Goal: Communication & Community: Answer question/provide support

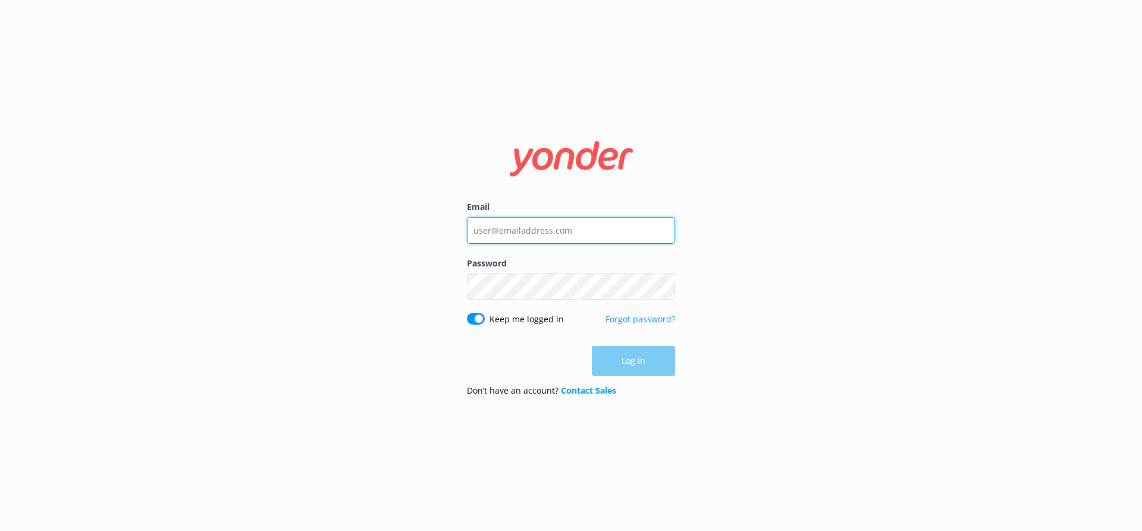
type input "[EMAIL_ADDRESS][DOMAIN_NAME]"
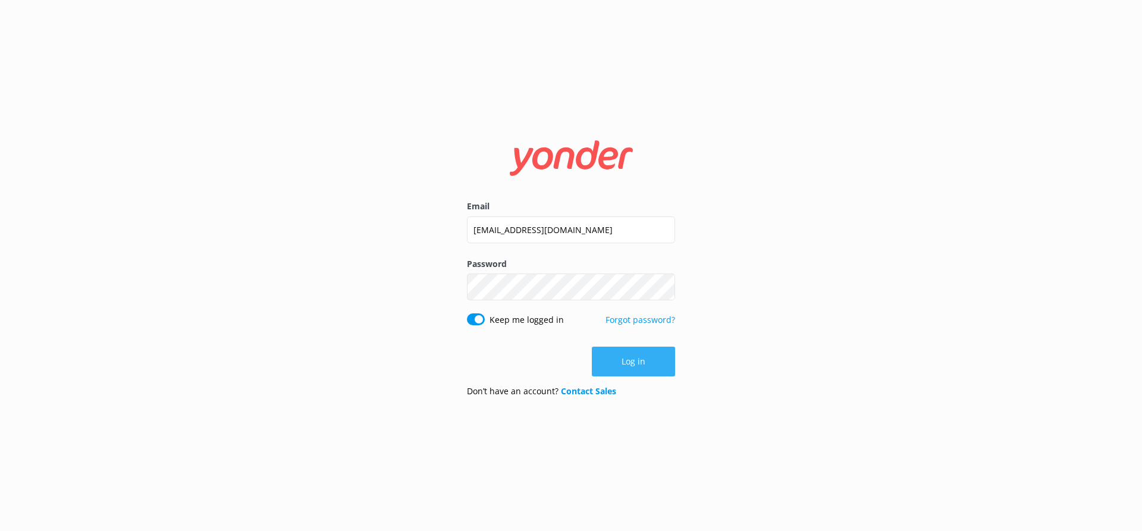
click at [648, 365] on button "Log in" at bounding box center [633, 362] width 83 height 30
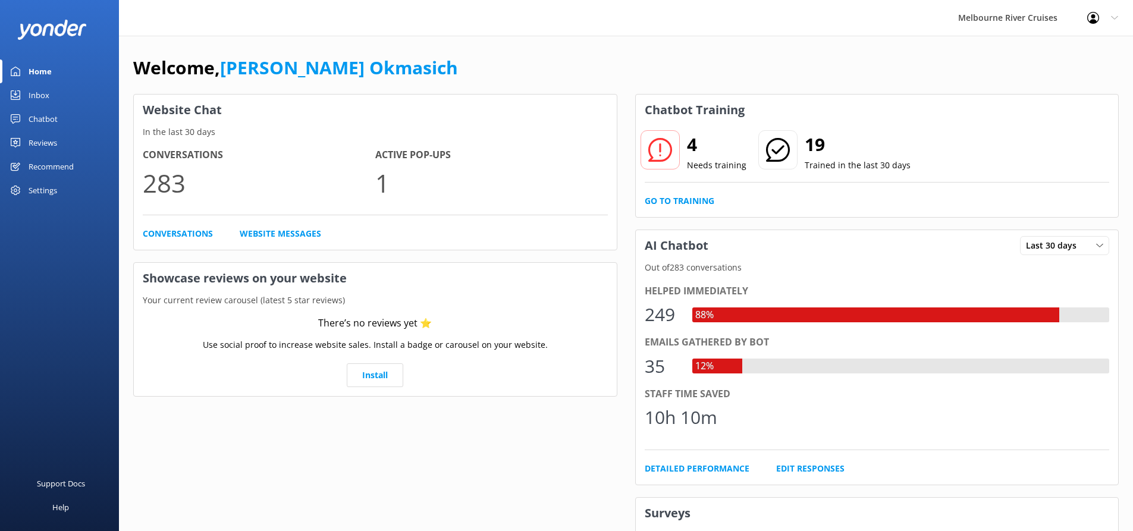
click at [53, 90] on link "Inbox" at bounding box center [59, 95] width 119 height 24
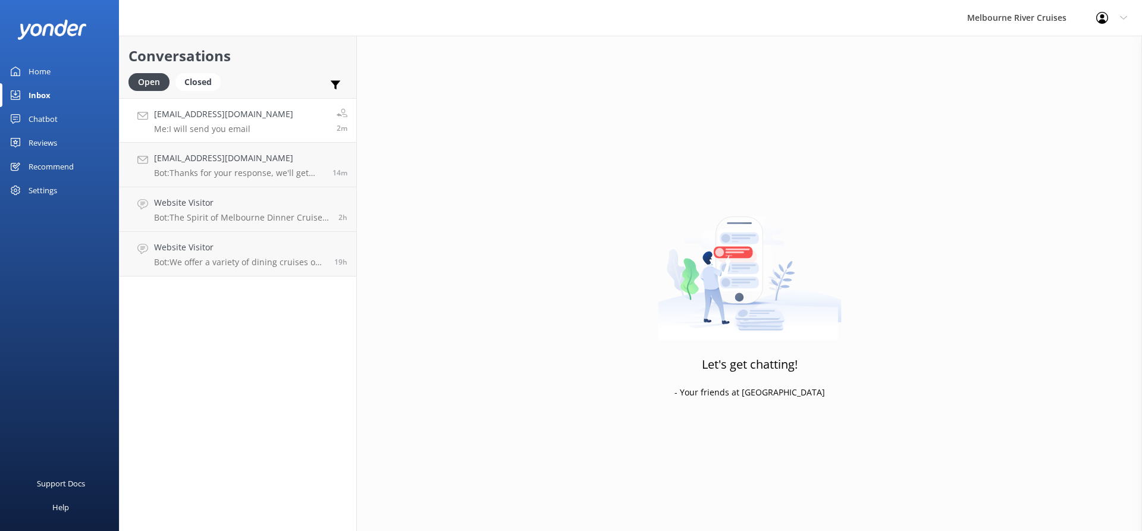
click at [227, 126] on p "Me: I will send you email" at bounding box center [223, 129] width 139 height 11
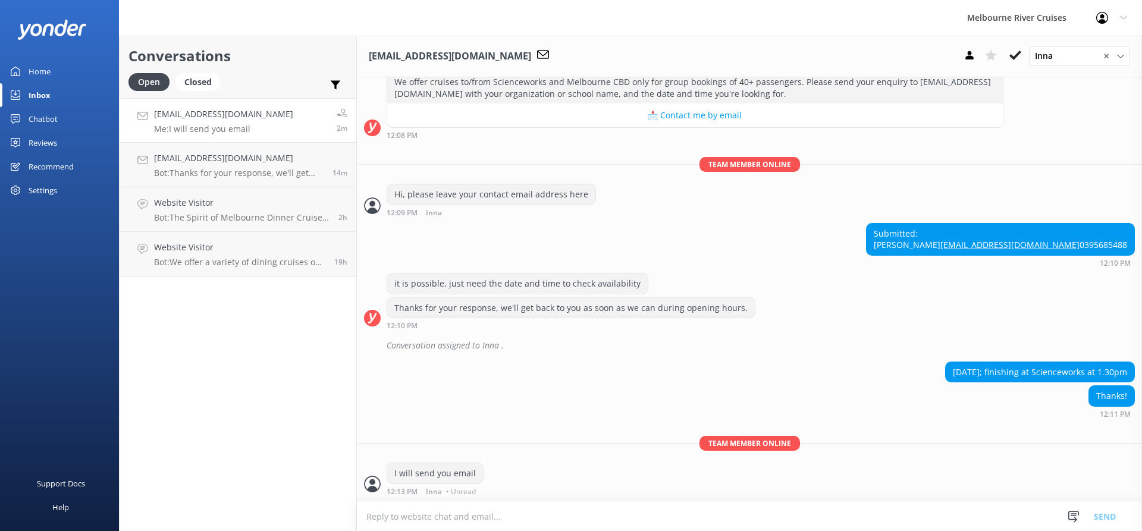
scroll to position [210, 0]
click at [231, 157] on h4 "[EMAIL_ADDRESS][DOMAIN_NAME]" at bounding box center [239, 158] width 170 height 13
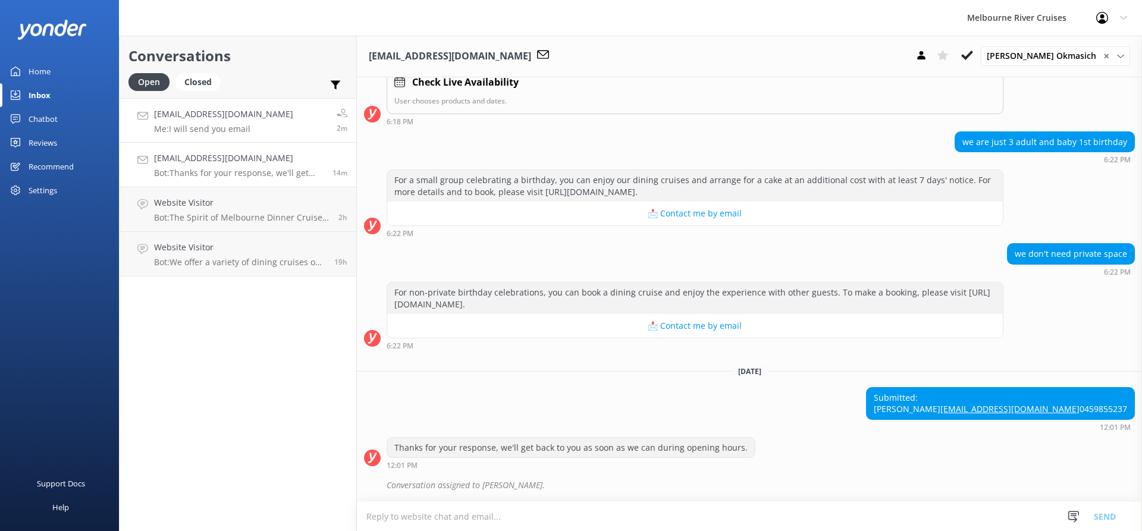
scroll to position [364, 0]
click at [241, 127] on p "Me: I will send you email" at bounding box center [223, 129] width 139 height 11
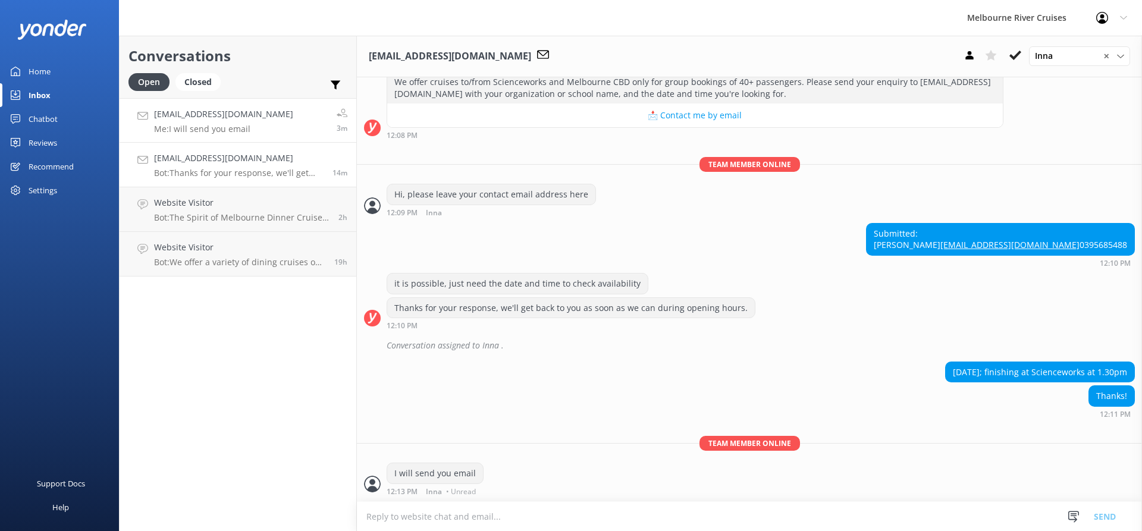
click at [224, 155] on h4 "[EMAIL_ADDRESS][DOMAIN_NAME]" at bounding box center [239, 158] width 170 height 13
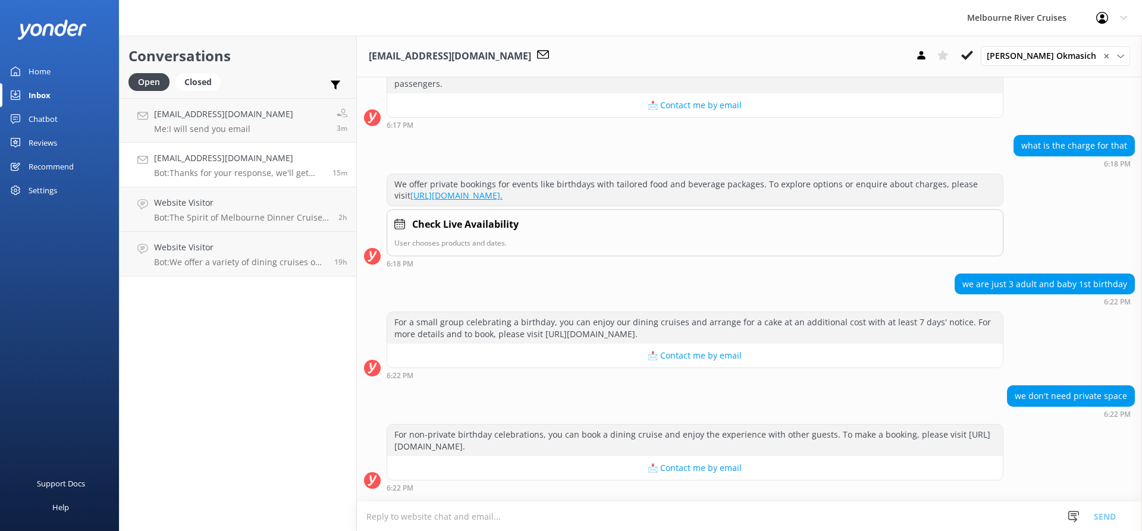
scroll to position [364, 0]
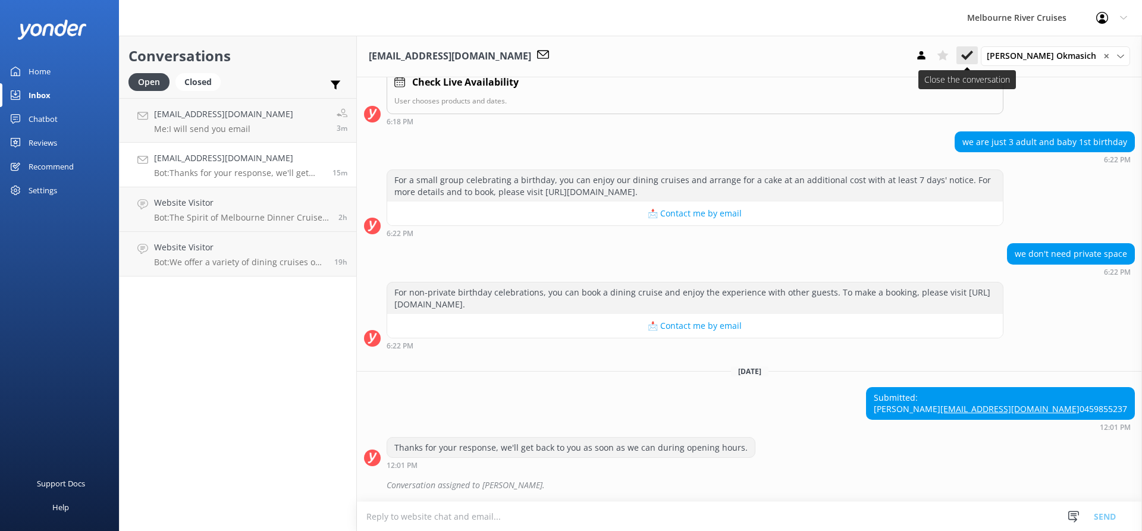
click at [973, 52] on icon at bounding box center [967, 55] width 12 height 12
